Goal: Task Accomplishment & Management: Complete application form

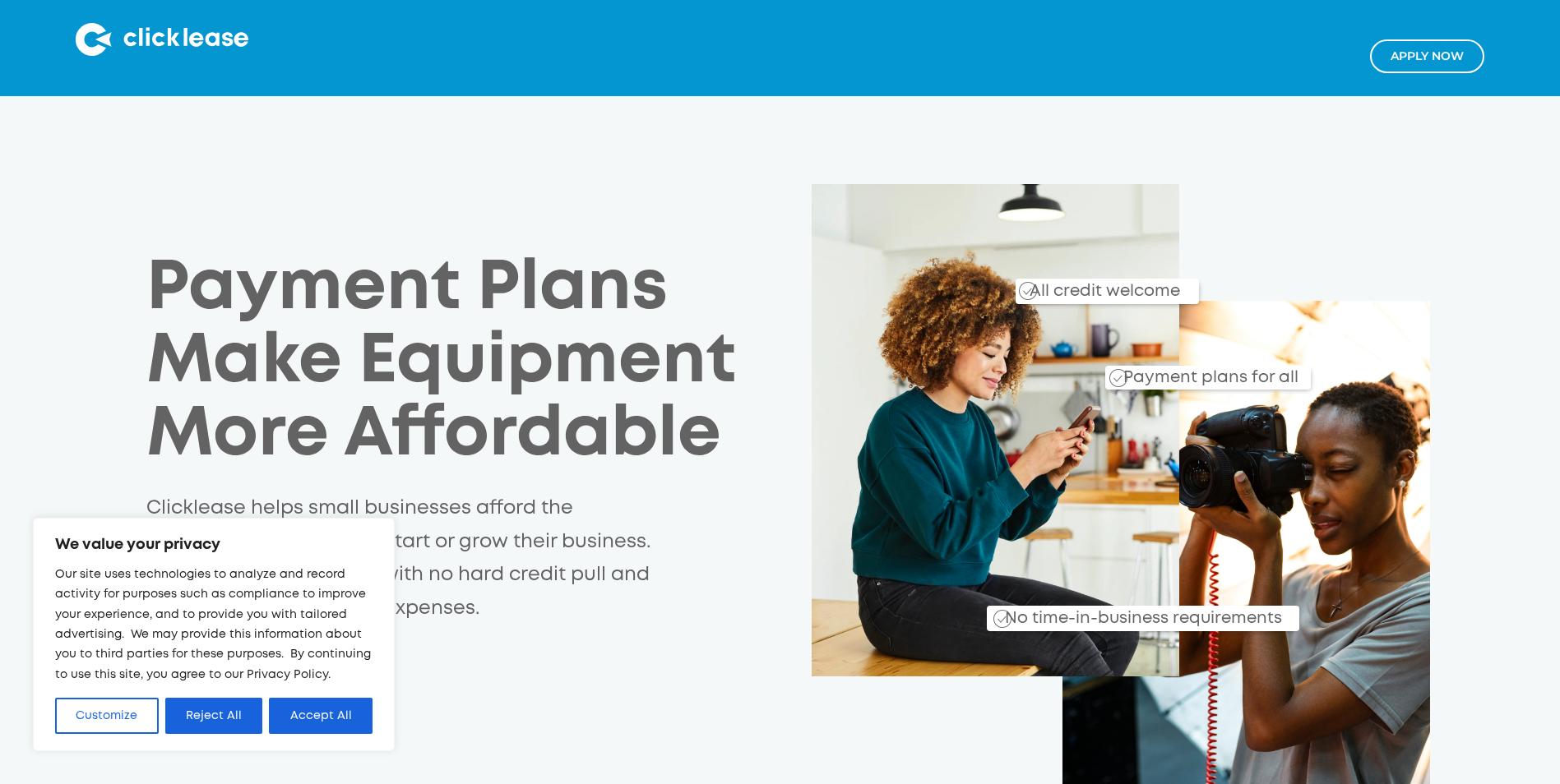
scroll to position [82, 0]
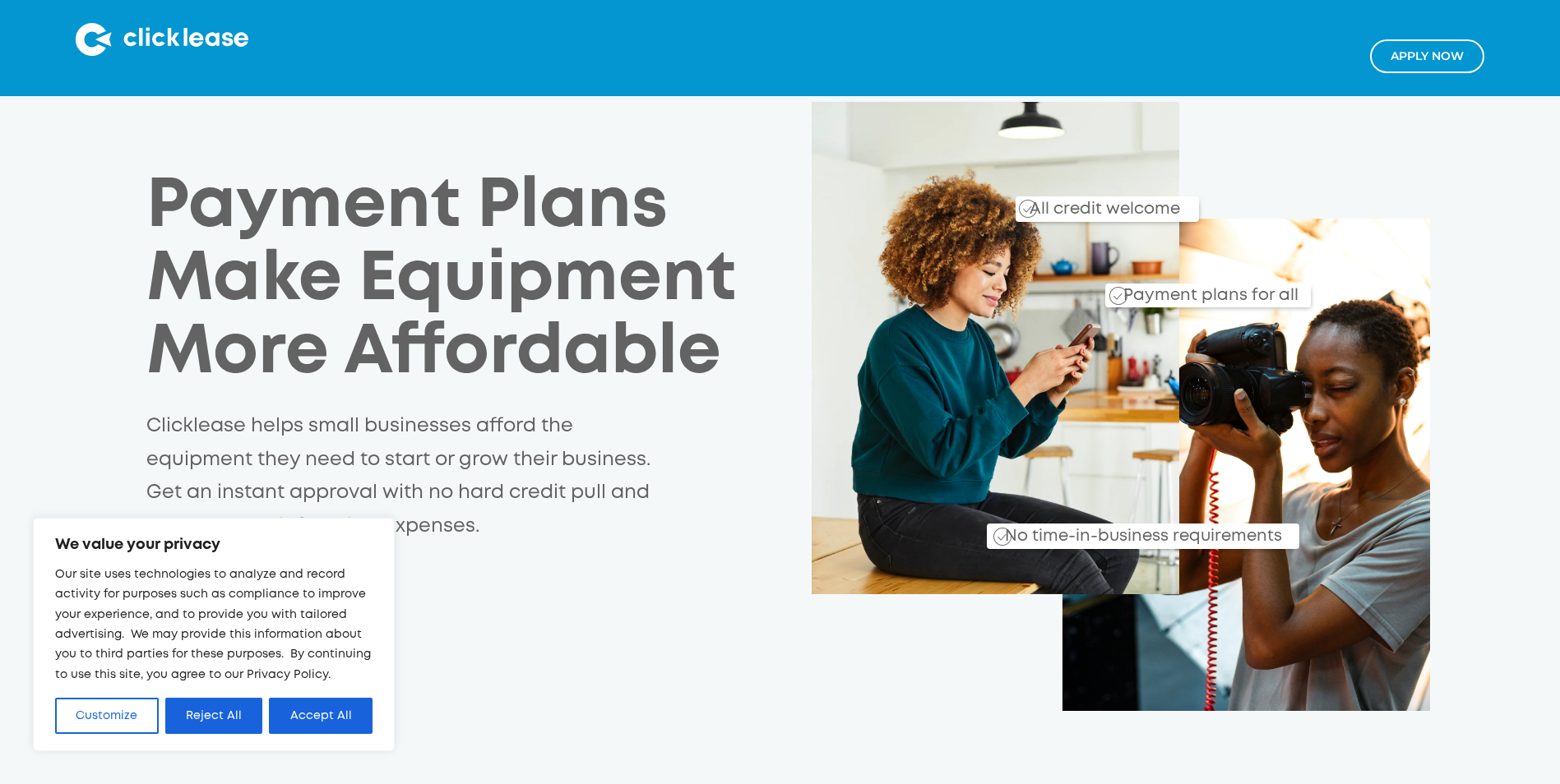
click at [291, 707] on button "Accept All" at bounding box center [321, 715] width 104 height 36
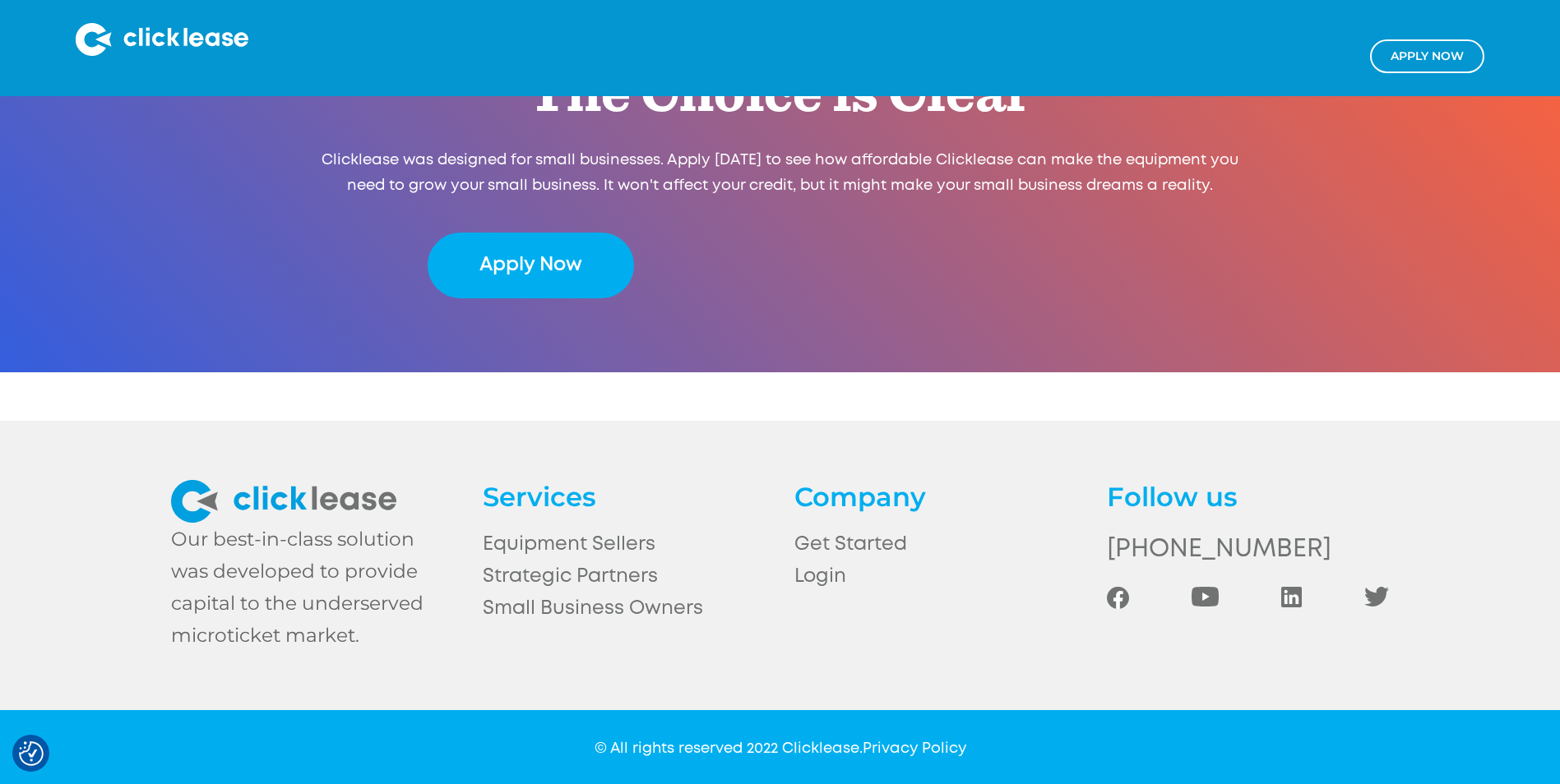
scroll to position [3513, 0]
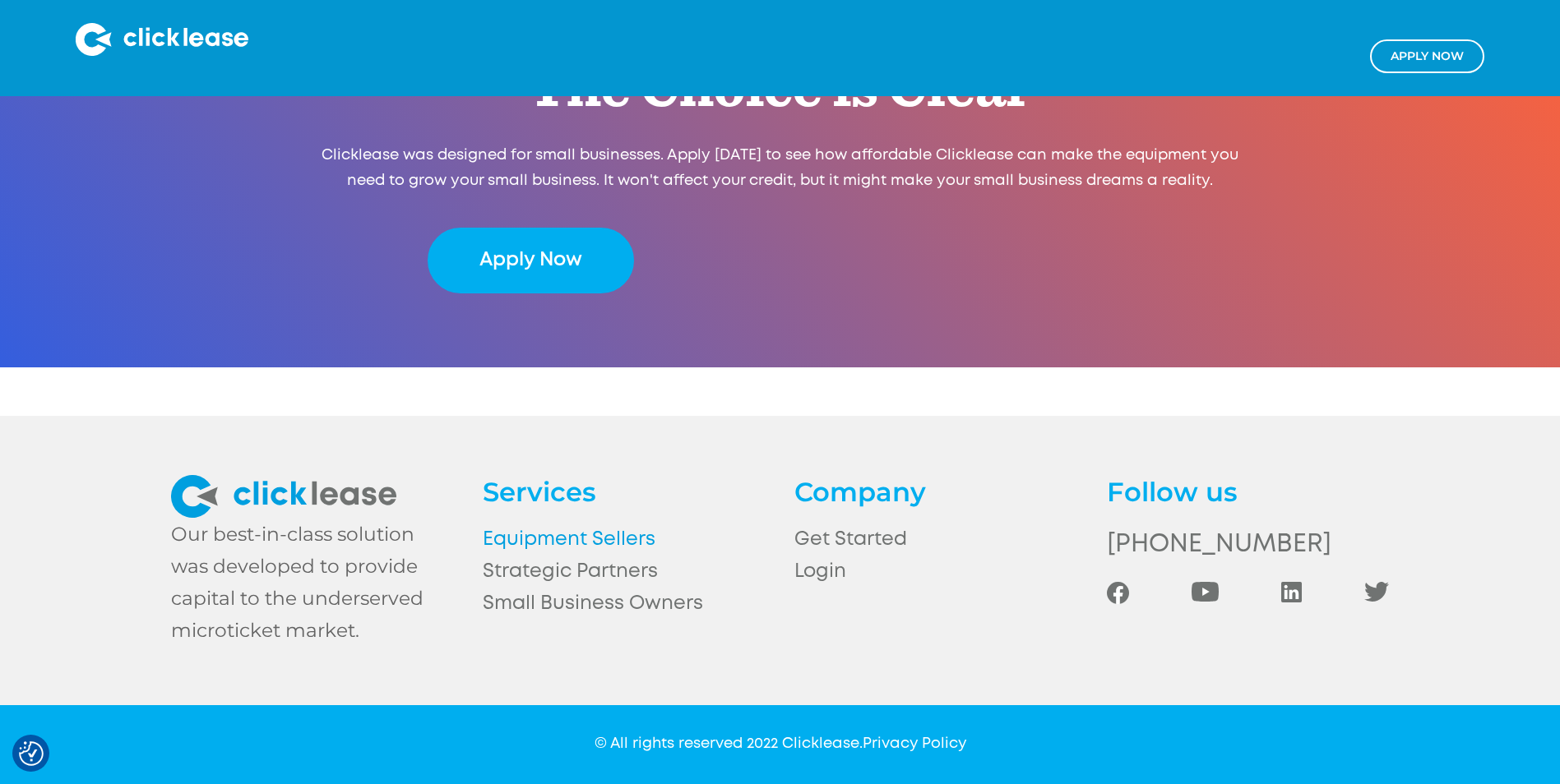
click at [651, 541] on link "Equipment Sellers" at bounding box center [623, 539] width 283 height 32
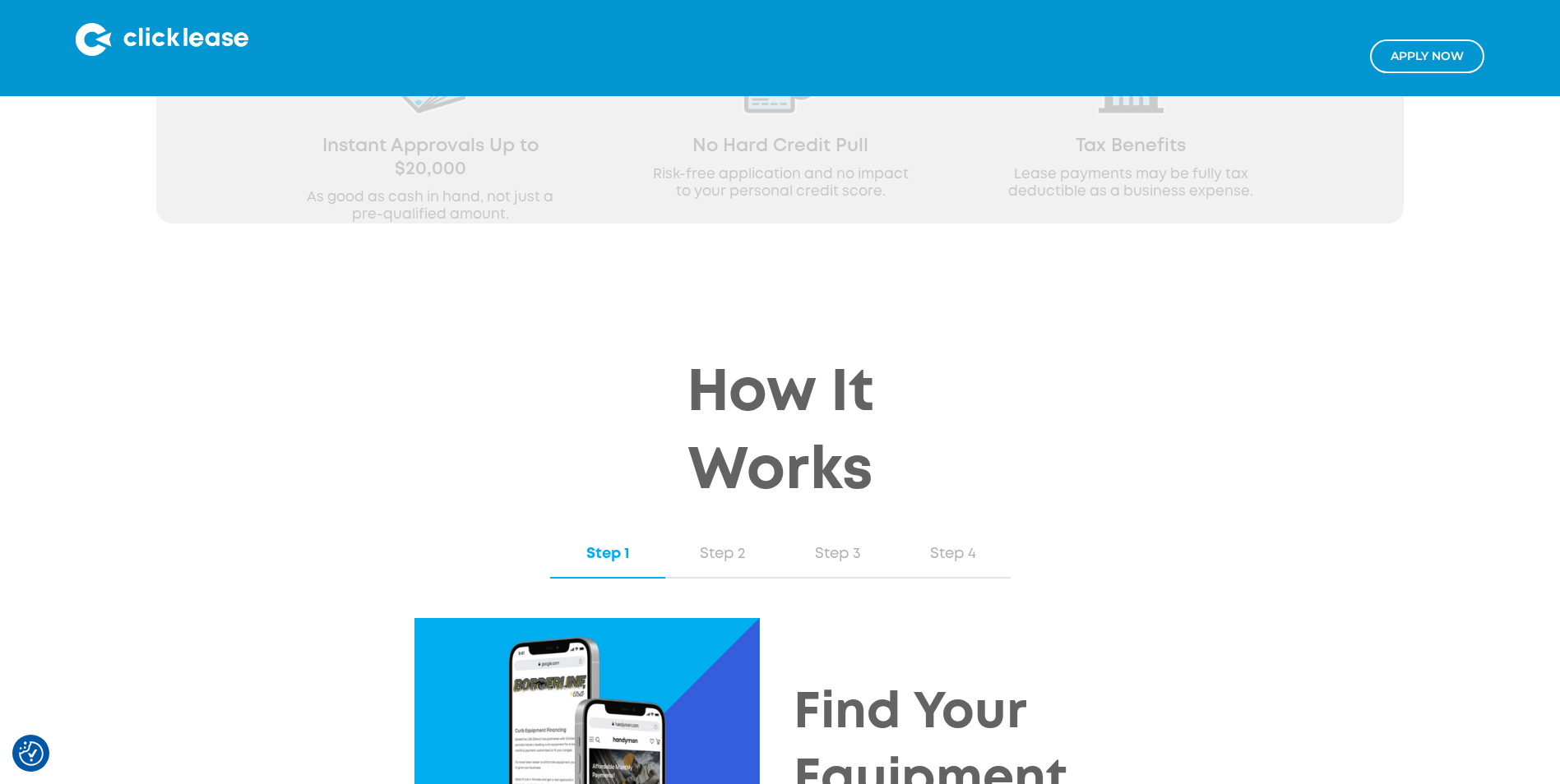
scroll to position [1047, 0]
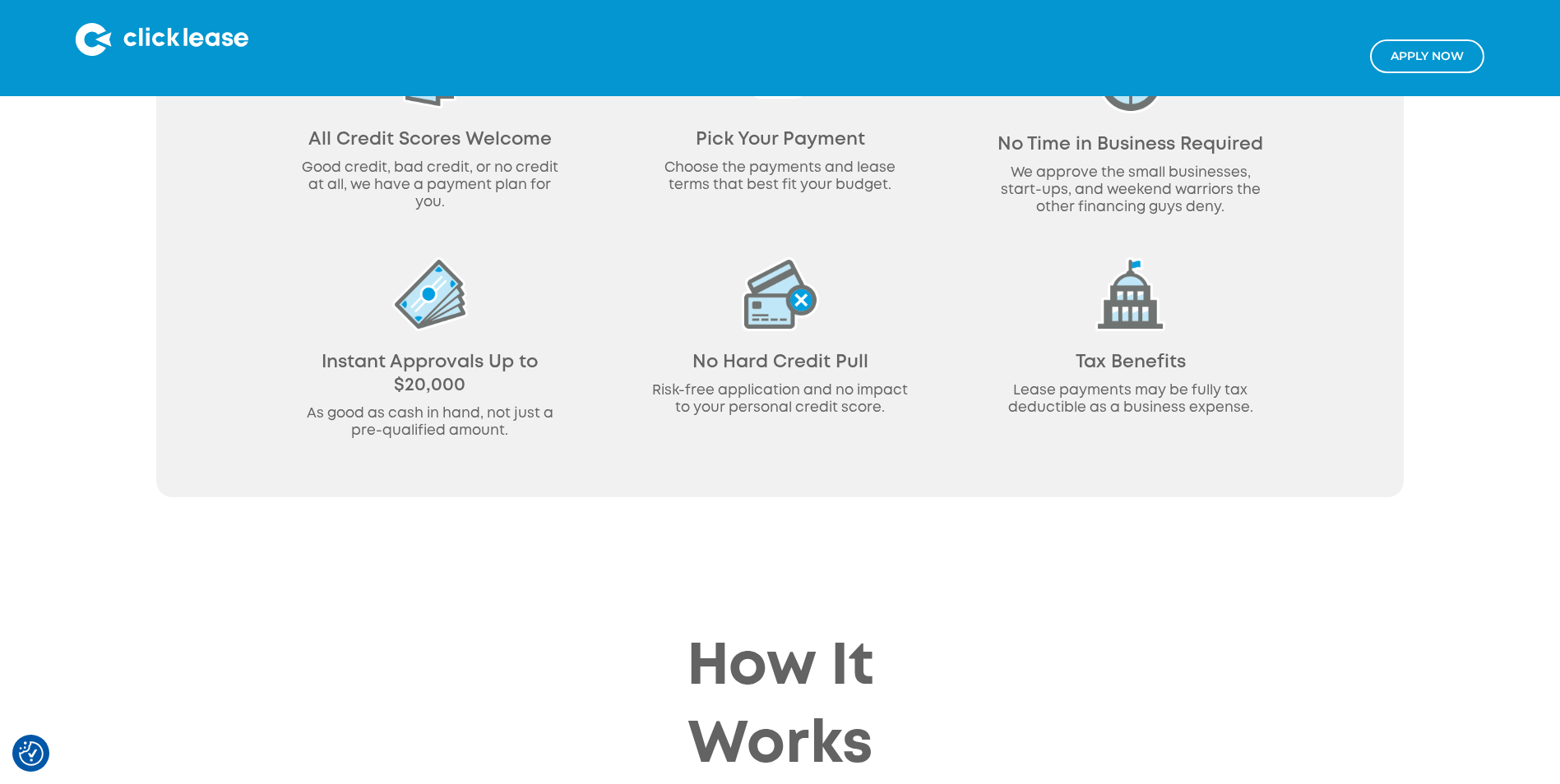
click at [1402, 56] on link "Apply NOw" at bounding box center [1428, 56] width 114 height 33
